Goal: Task Accomplishment & Management: Use online tool/utility

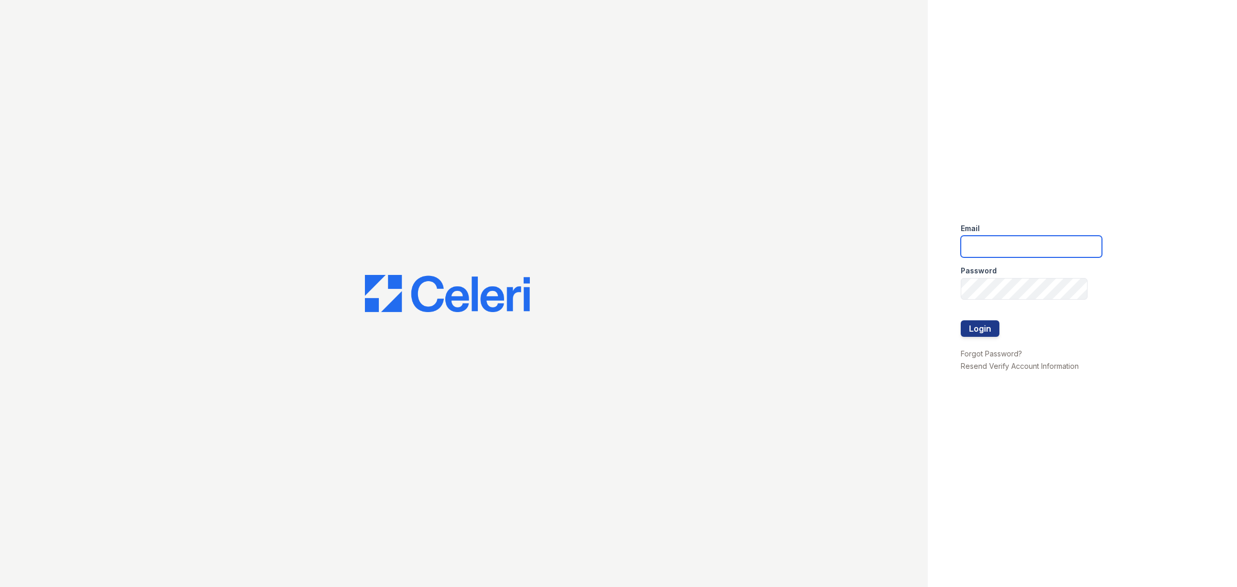
click at [1008, 246] on input "email" at bounding box center [1031, 247] width 141 height 22
type input "renewbrandon@trinity-pm.com"
click at [939, 290] on div "Email renewbrandon@trinity-pm.com Password Login Forgot Password? Resend Verify…" at bounding box center [1082, 293] width 309 height 587
click at [961, 320] on button "Login" at bounding box center [980, 328] width 39 height 16
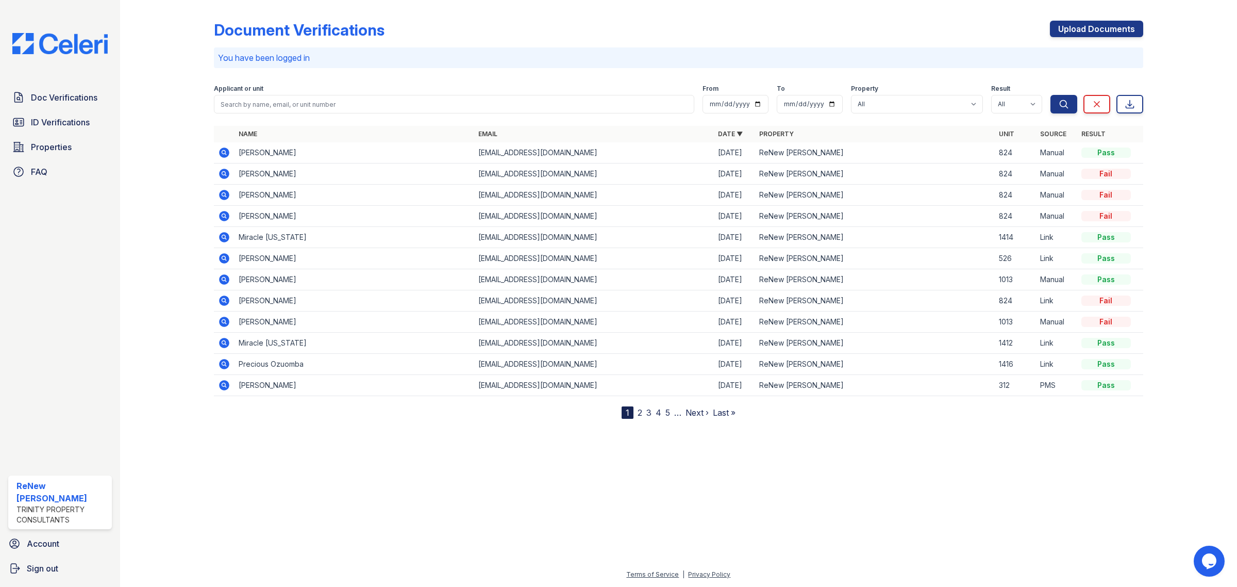
click at [638, 419] on span "2" at bounding box center [640, 412] width 5 height 12
click at [638, 417] on link "2" at bounding box center [640, 412] width 5 height 10
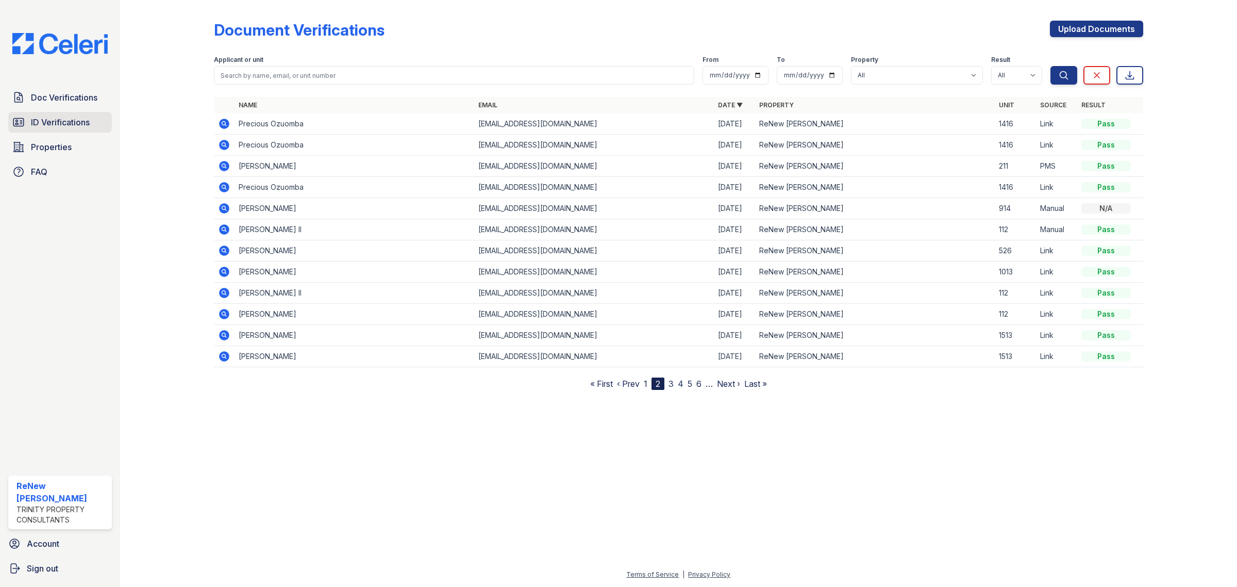
click at [81, 123] on span "ID Verifications" at bounding box center [60, 122] width 59 height 12
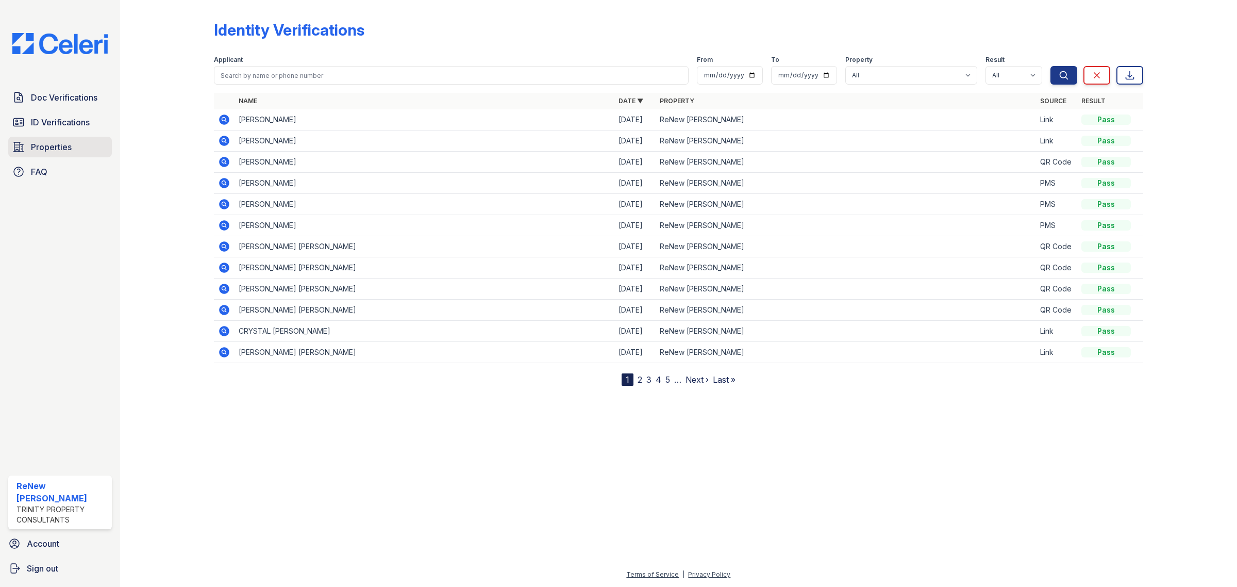
click at [82, 147] on link "Properties" at bounding box center [60, 147] width 104 height 21
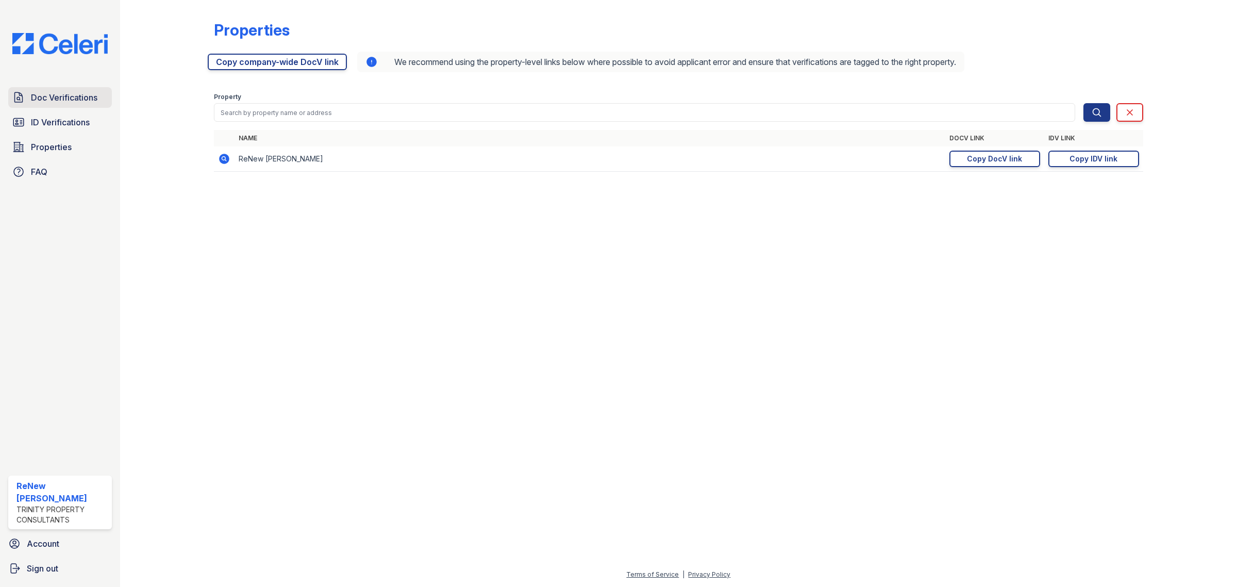
click at [51, 97] on span "Doc Verifications" at bounding box center [64, 97] width 66 height 12
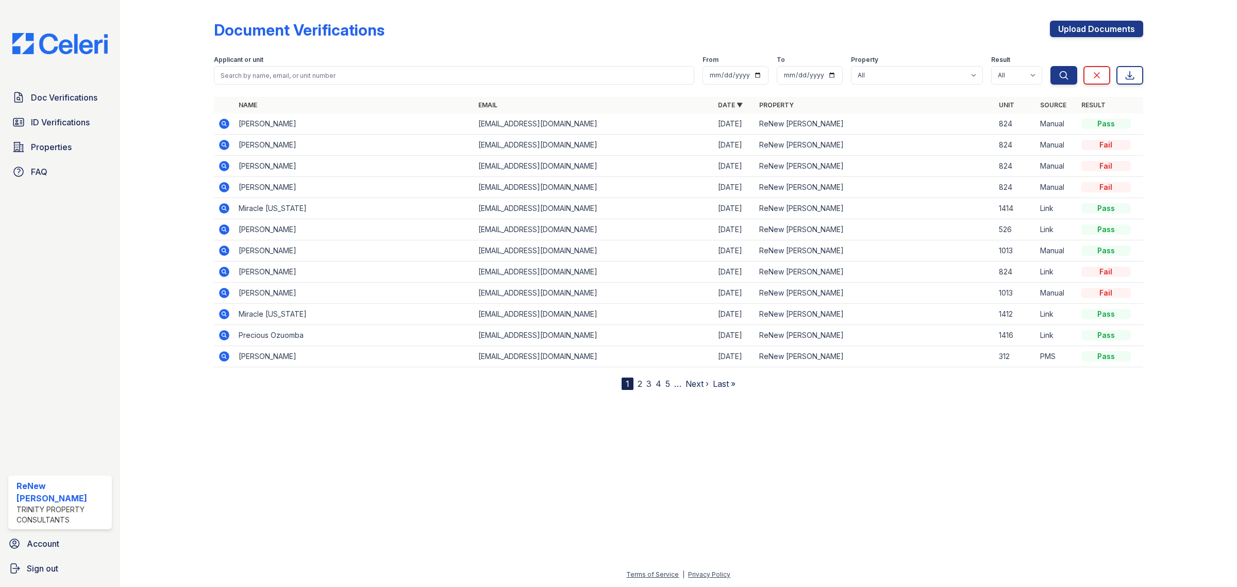
click at [227, 147] on icon at bounding box center [224, 145] width 10 height 10
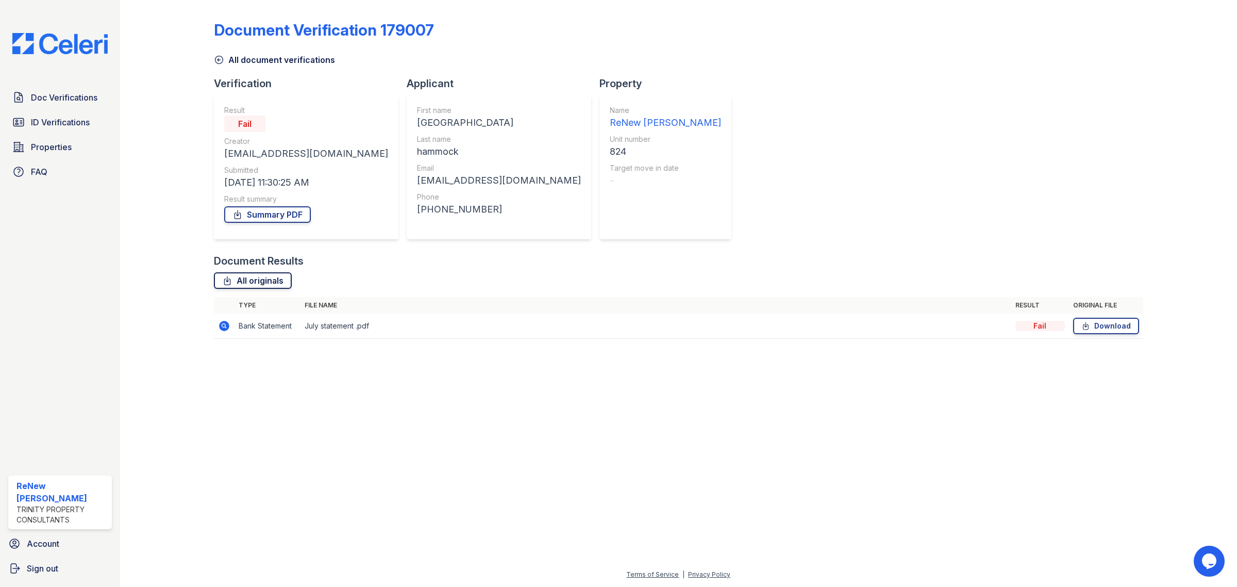
click at [269, 275] on link "All originals" at bounding box center [253, 280] width 78 height 16
click at [266, 213] on link "Summary PDF" at bounding box center [267, 214] width 87 height 16
click at [836, 342] on div at bounding box center [678, 344] width 929 height 10
click at [337, 364] on div "Document Verification 179007 All document verifications Verification Result Fai…" at bounding box center [679, 182] width 1084 height 365
click at [219, 330] on icon at bounding box center [224, 326] width 12 height 12
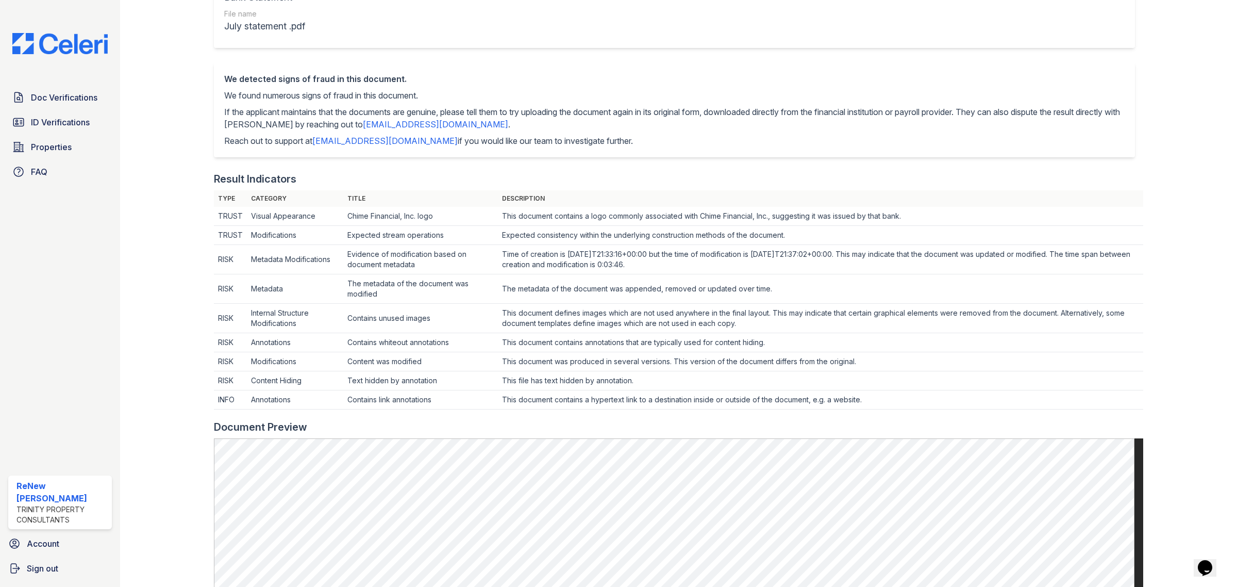
scroll to position [193, 0]
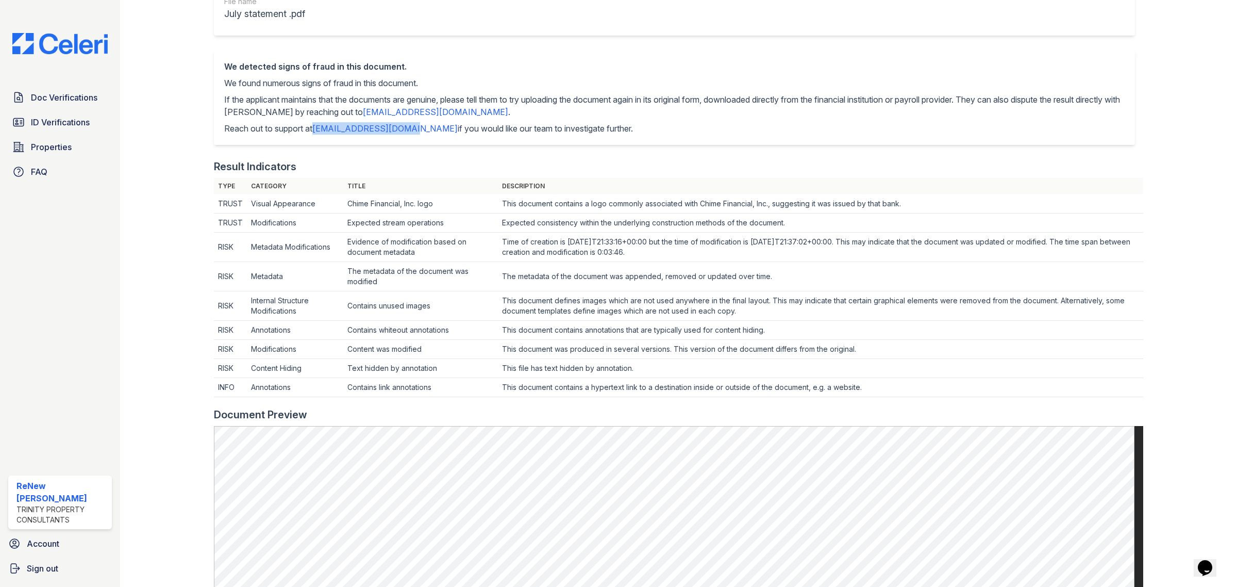
drag, startPoint x: 407, startPoint y: 127, endPoint x: 316, endPoint y: 133, distance: 91.4
click at [316, 133] on p "Reach out to support at [EMAIL_ADDRESS][DOMAIN_NAME] if you would like our team…" at bounding box center [674, 128] width 901 height 12
